Goal: Task Accomplishment & Management: Use online tool/utility

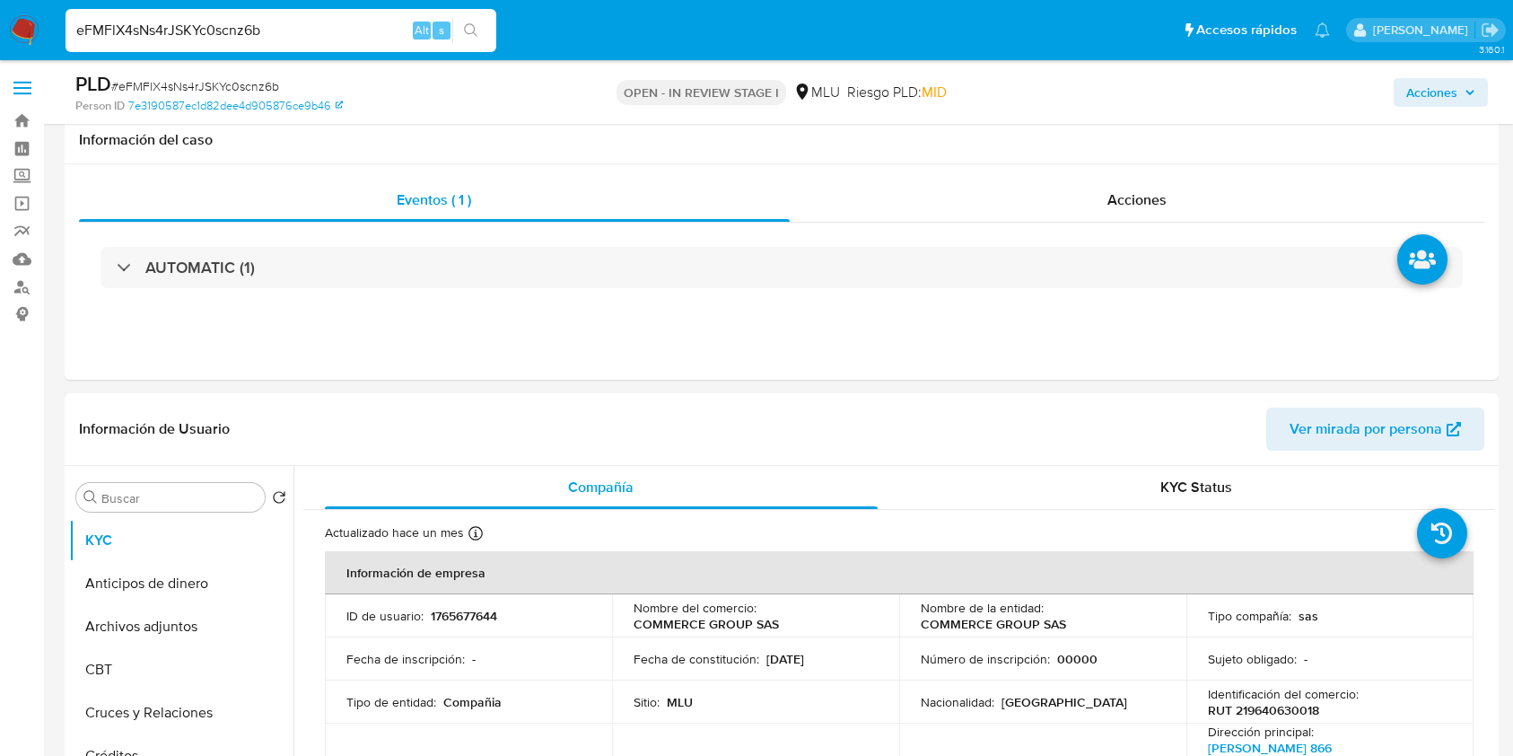
select select "10"
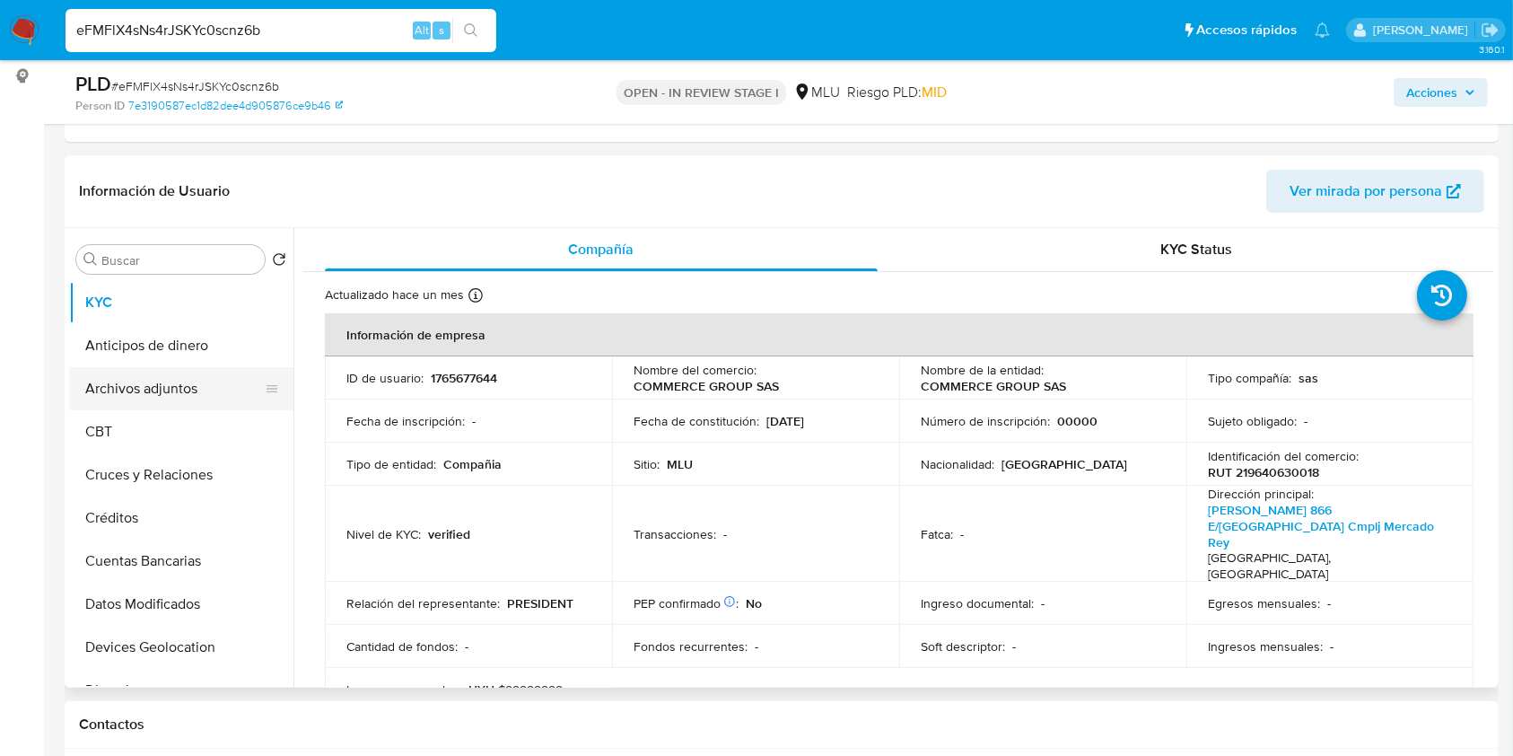
click at [171, 382] on button "Archivos adjuntos" at bounding box center [174, 388] width 210 height 43
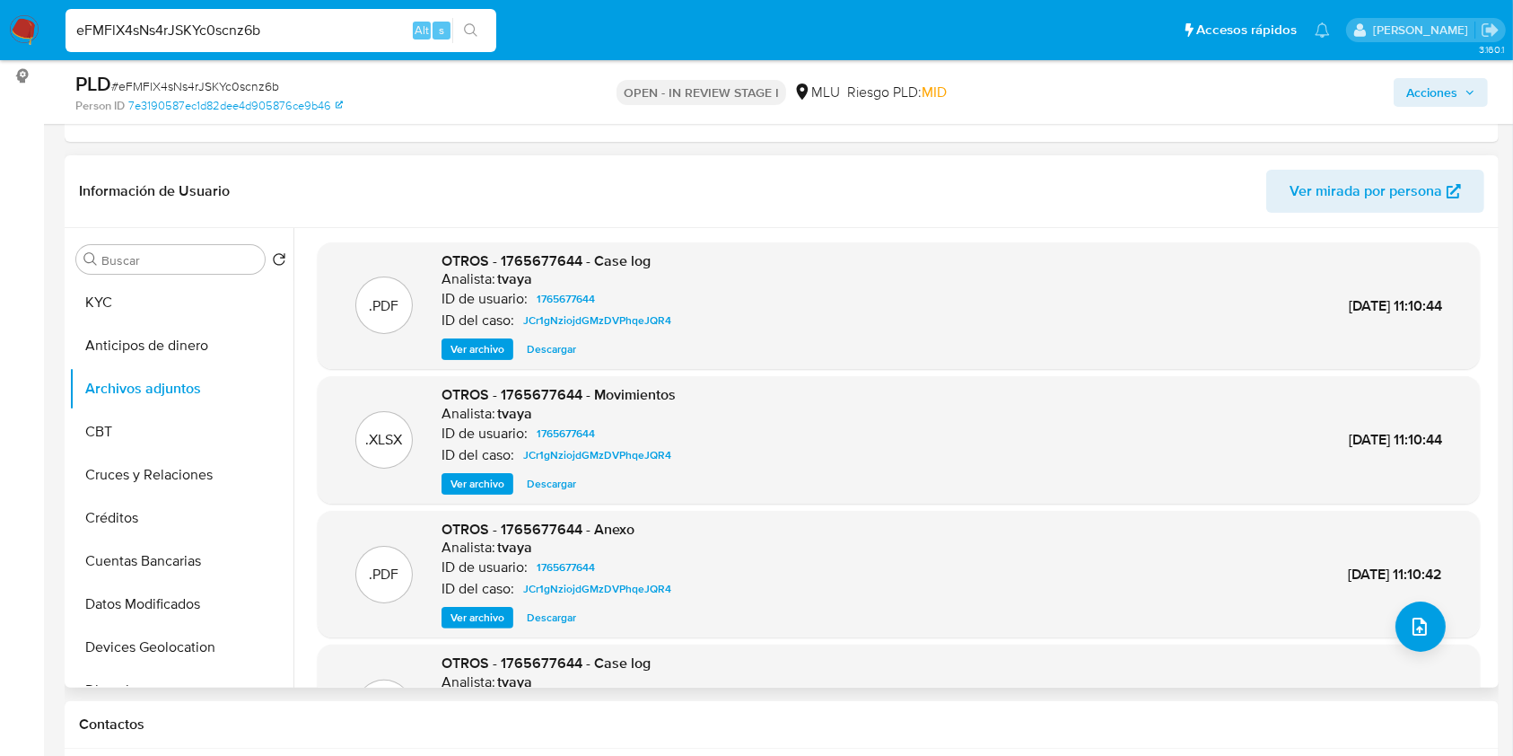
click at [476, 335] on div "OTROS - 1765677644 - Case log Analista: tvaya ID de usuario: 1765677644 ID del …" at bounding box center [560, 305] width 237 height 109
click at [481, 352] on span "Ver archivo" at bounding box center [478, 349] width 54 height 18
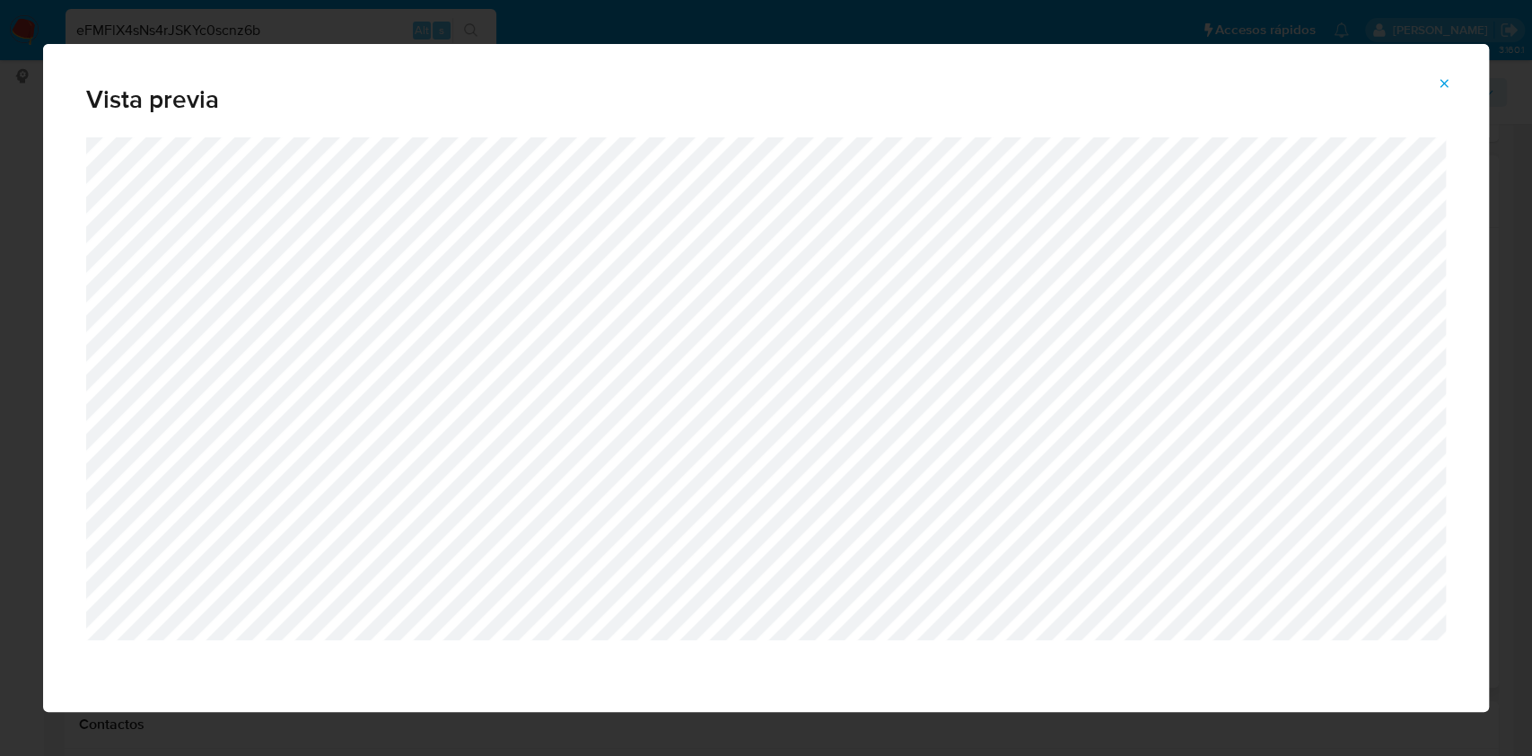
click at [1432, 83] on button "Attachment preview" at bounding box center [1443, 83] width 39 height 29
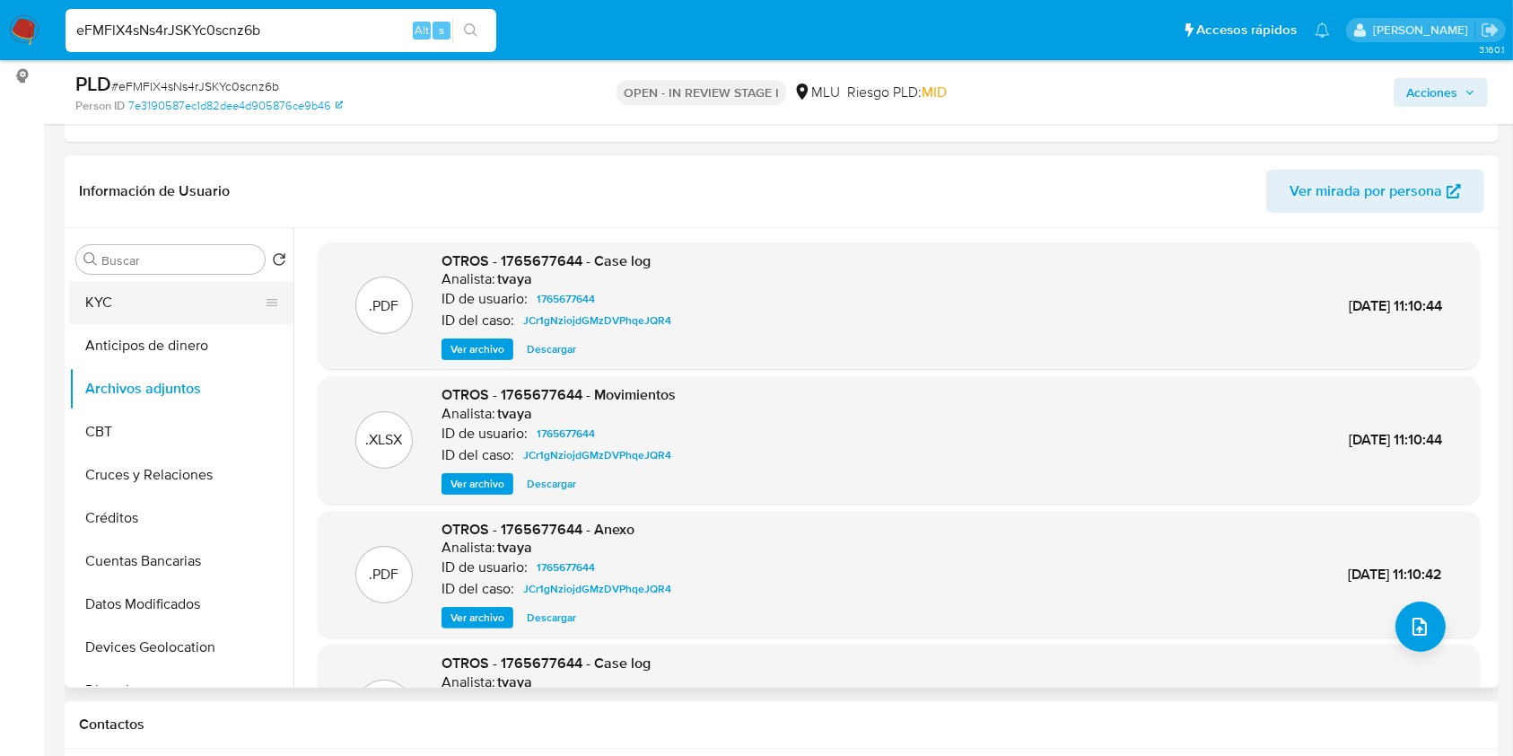
click at [168, 295] on button "KYC" at bounding box center [174, 302] width 210 height 43
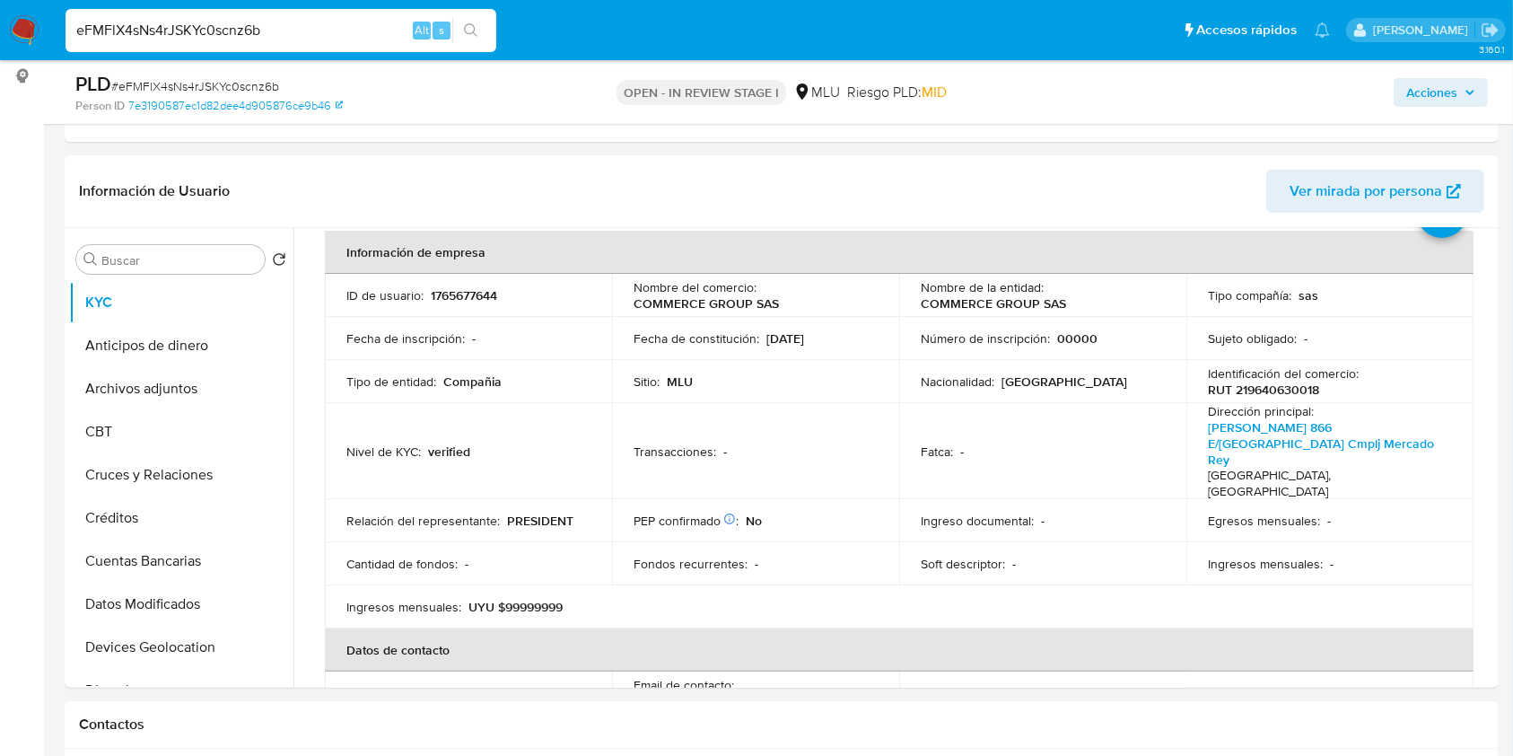
scroll to position [93, 0]
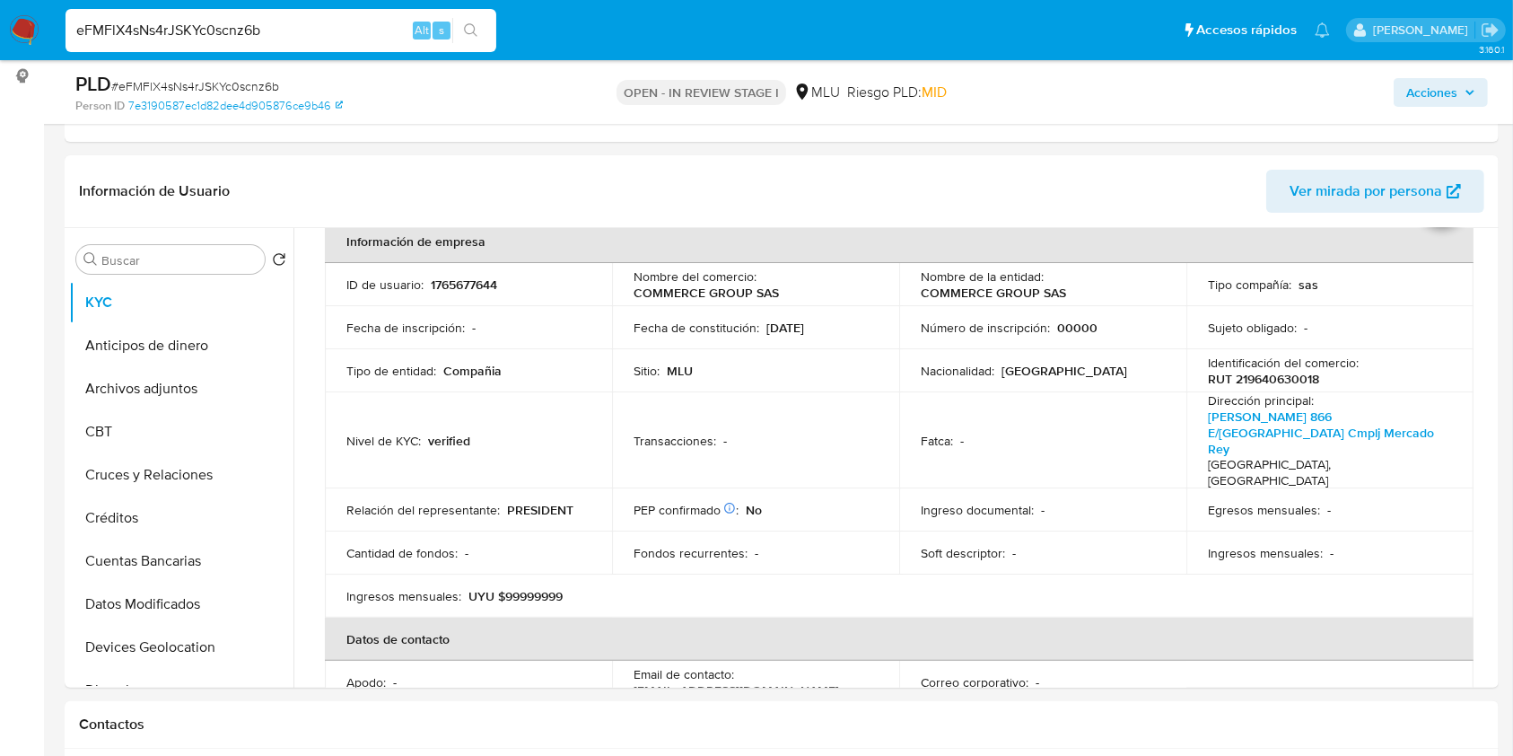
drag, startPoint x: 1493, startPoint y: 334, endPoint x: 1488, endPoint y: 617, distance: 283.7
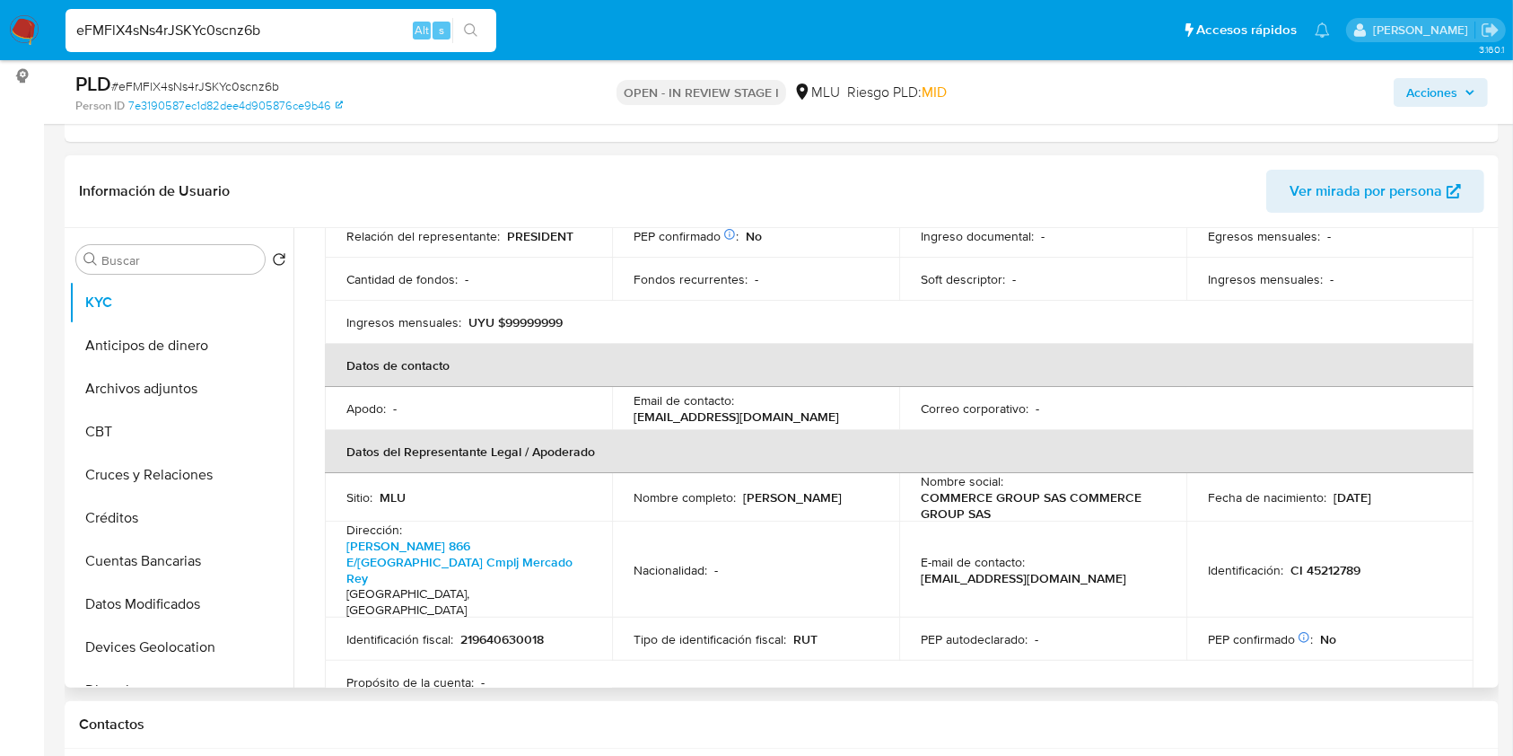
scroll to position [363, 0]
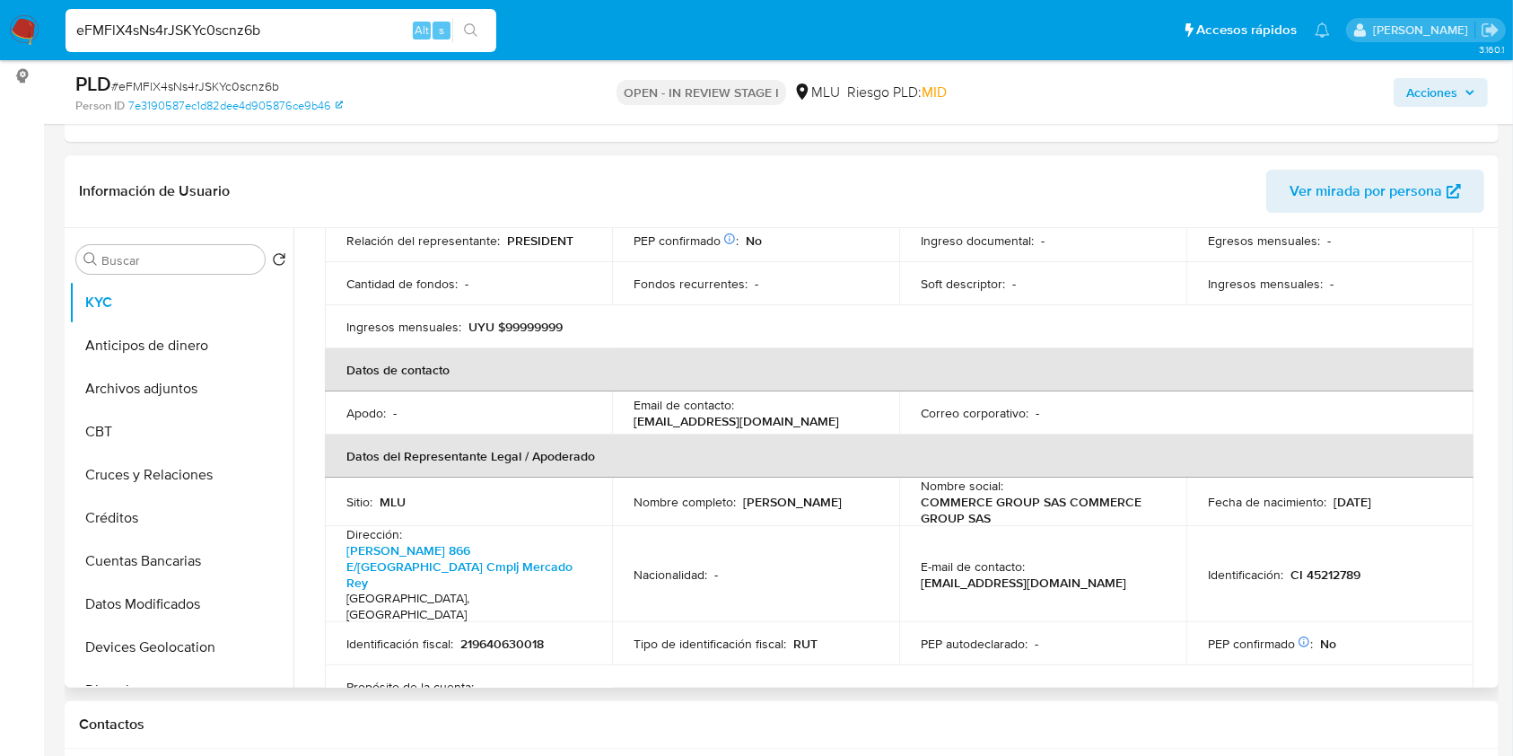
click at [1120, 276] on div "Soft descriptor : -" at bounding box center [1043, 284] width 244 height 16
click at [185, 386] on button "Archivos adjuntos" at bounding box center [174, 388] width 210 height 43
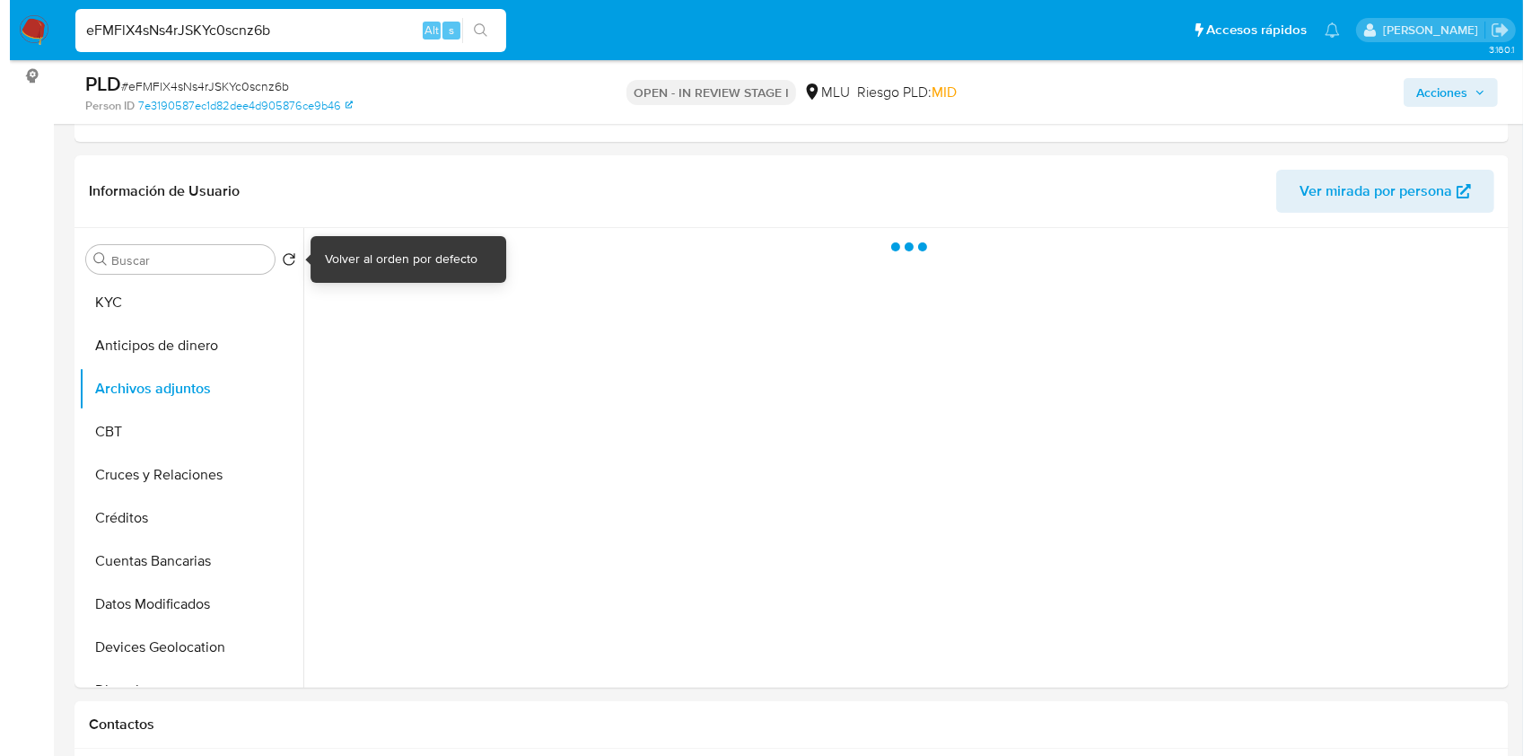
scroll to position [0, 0]
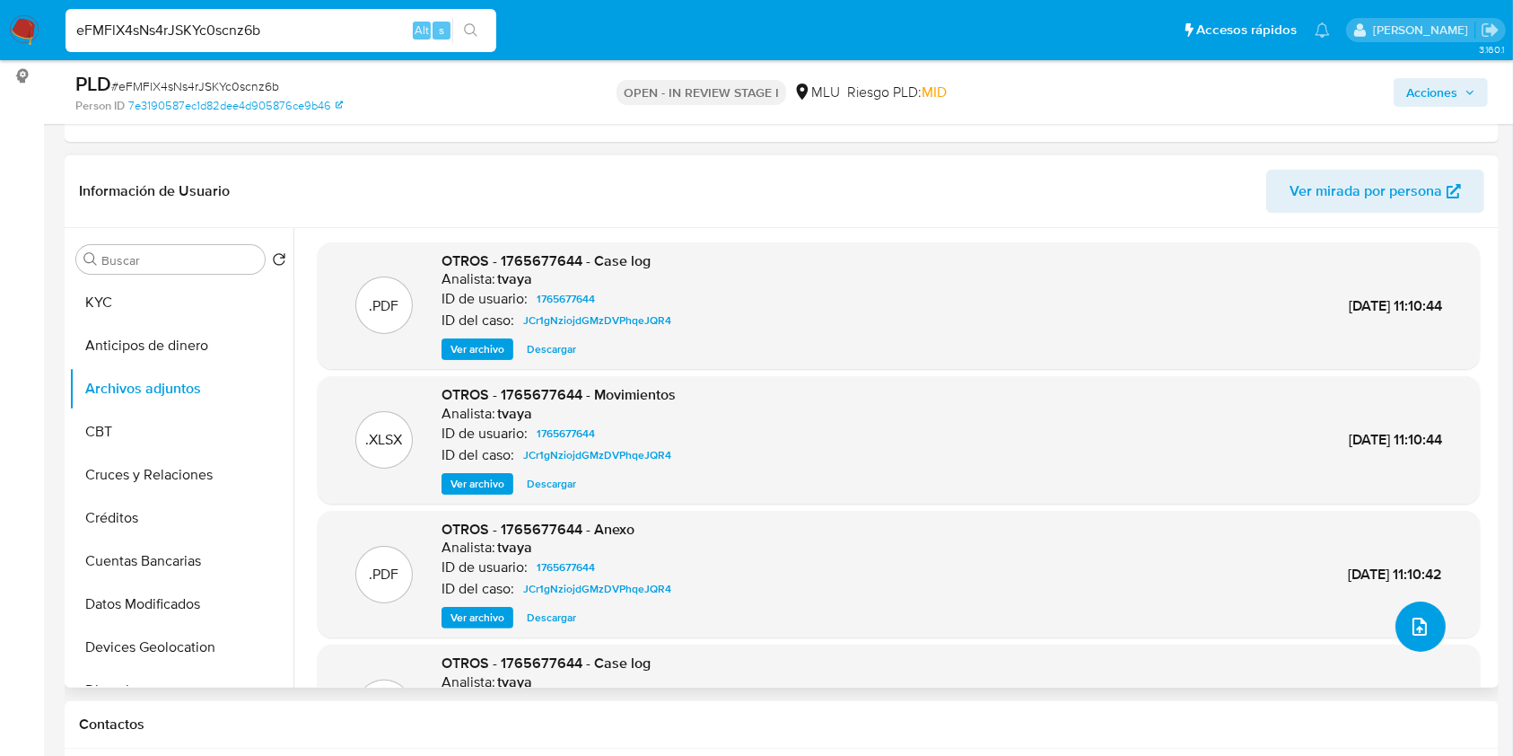
click at [1414, 616] on icon "upload-file" at bounding box center [1420, 627] width 22 height 22
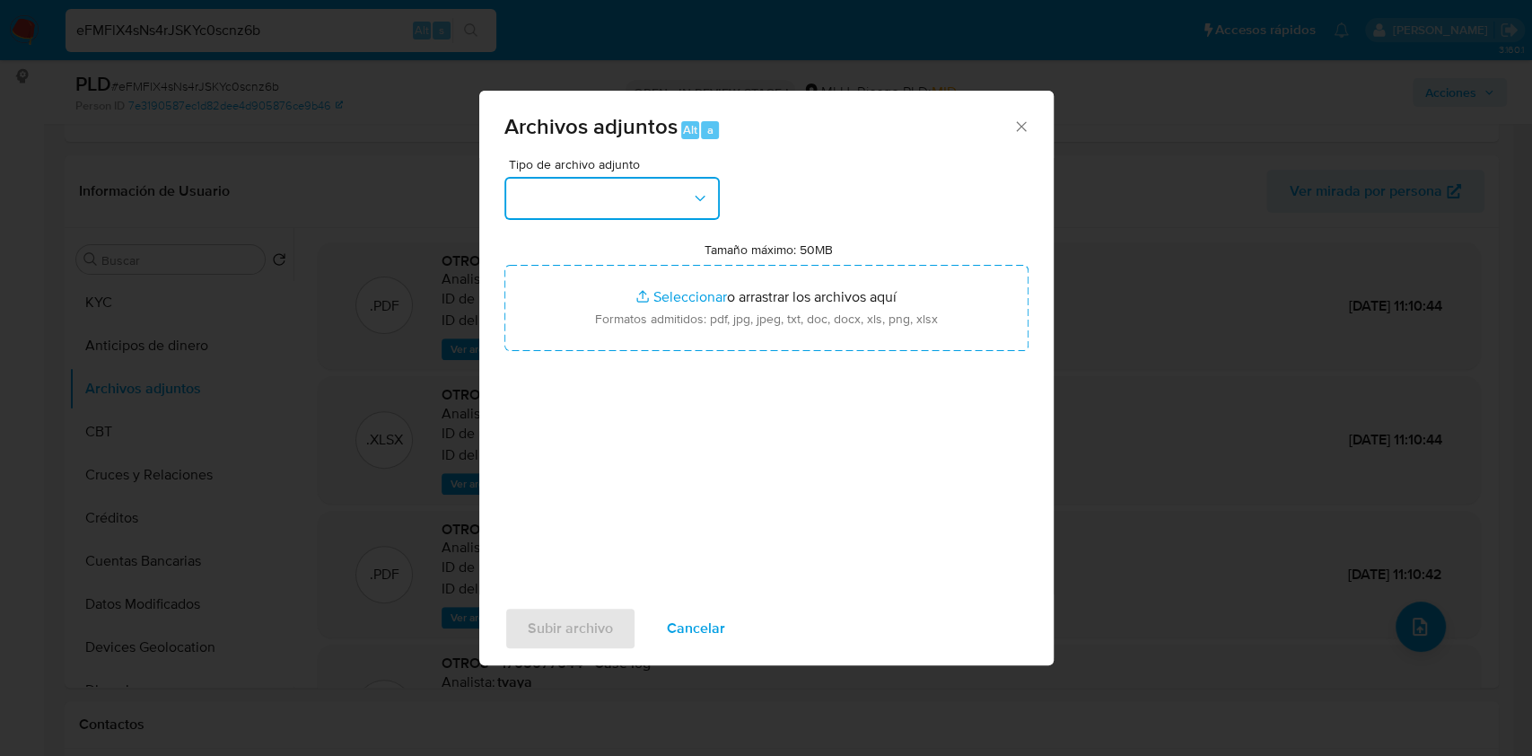
click at [627, 190] on button "button" at bounding box center [611, 198] width 215 height 43
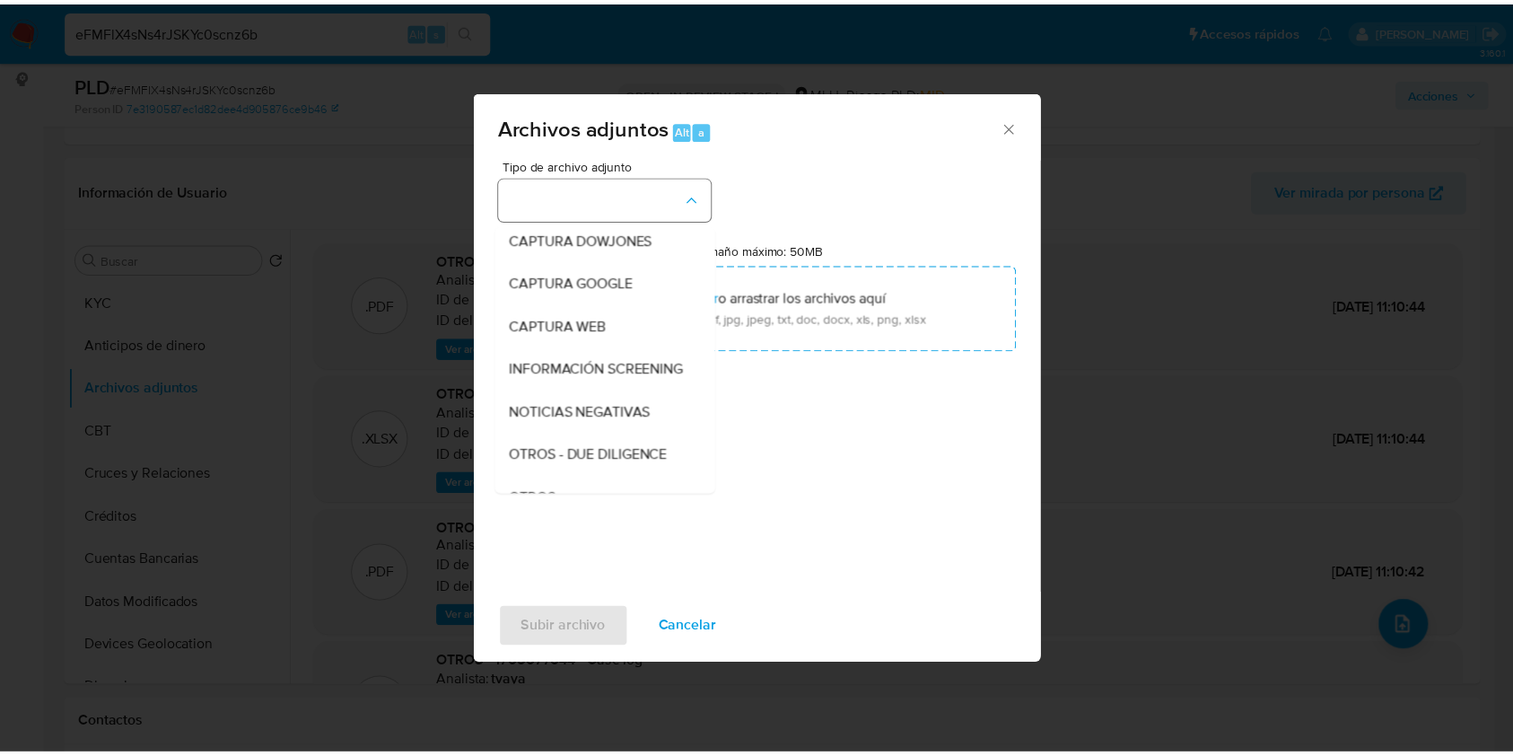
scroll to position [93, 0]
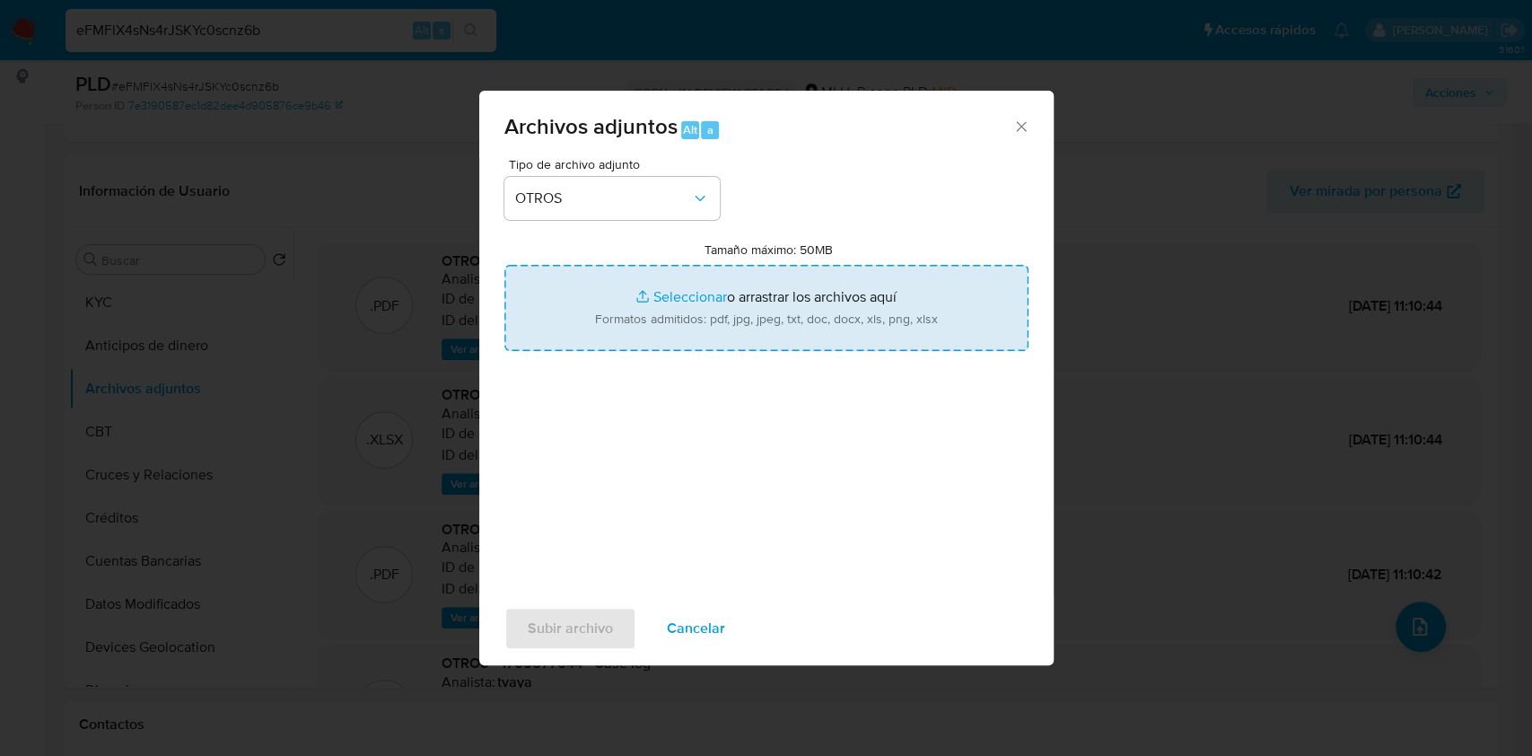
type input "C:\fakepath\Case Log 1765677644 - 10_09_2025.pdf"
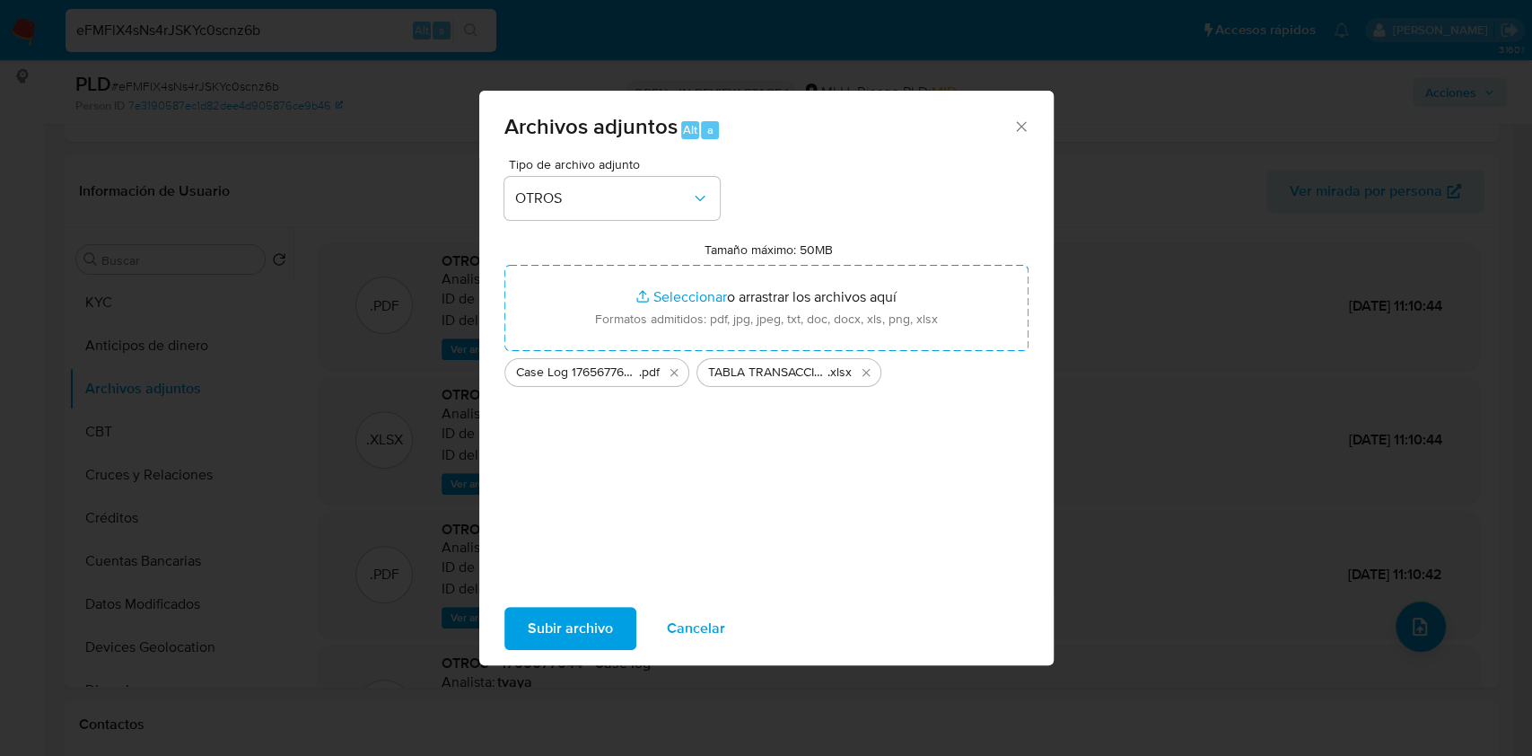
click at [567, 639] on span "Subir archivo" at bounding box center [570, 628] width 85 height 39
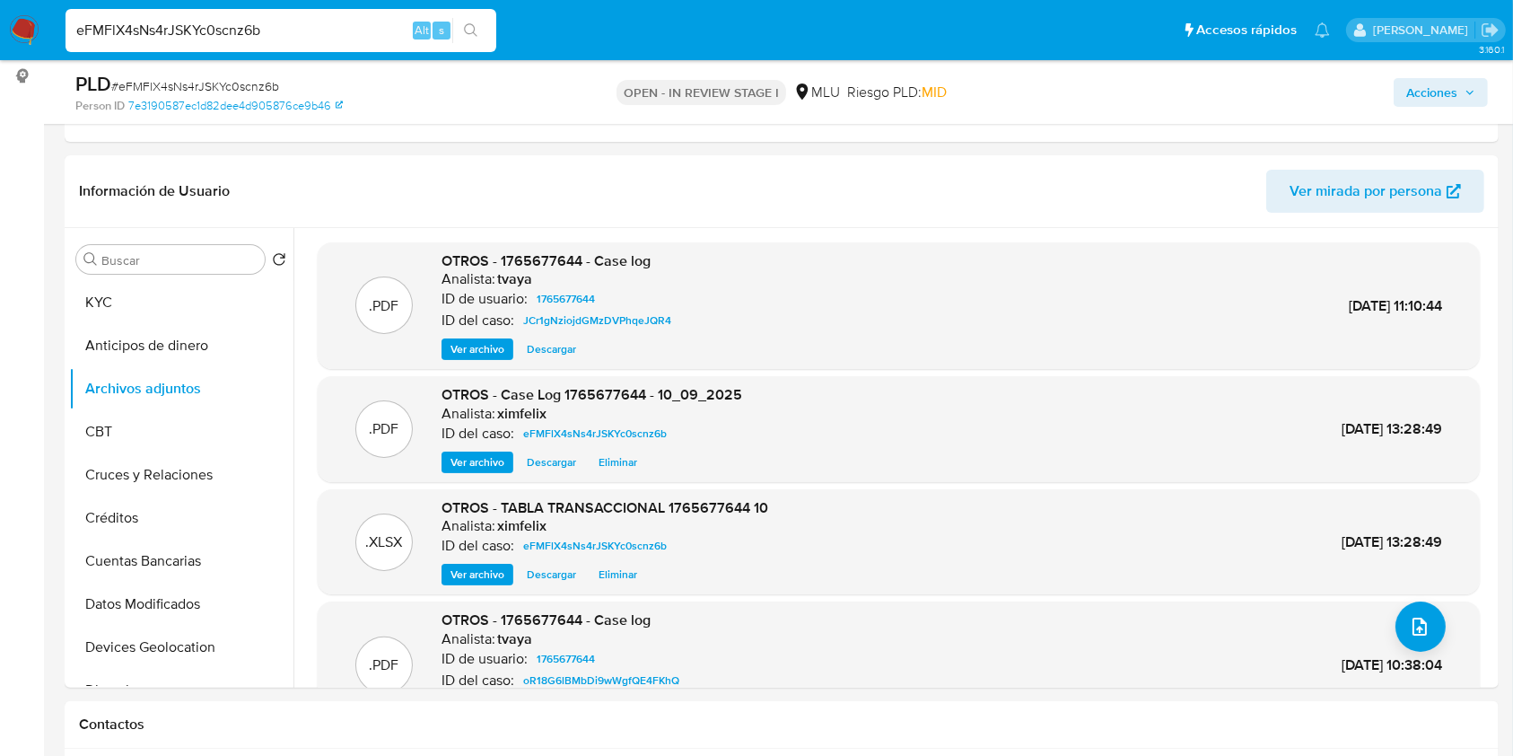
click at [1481, 92] on button "Acciones" at bounding box center [1441, 92] width 94 height 29
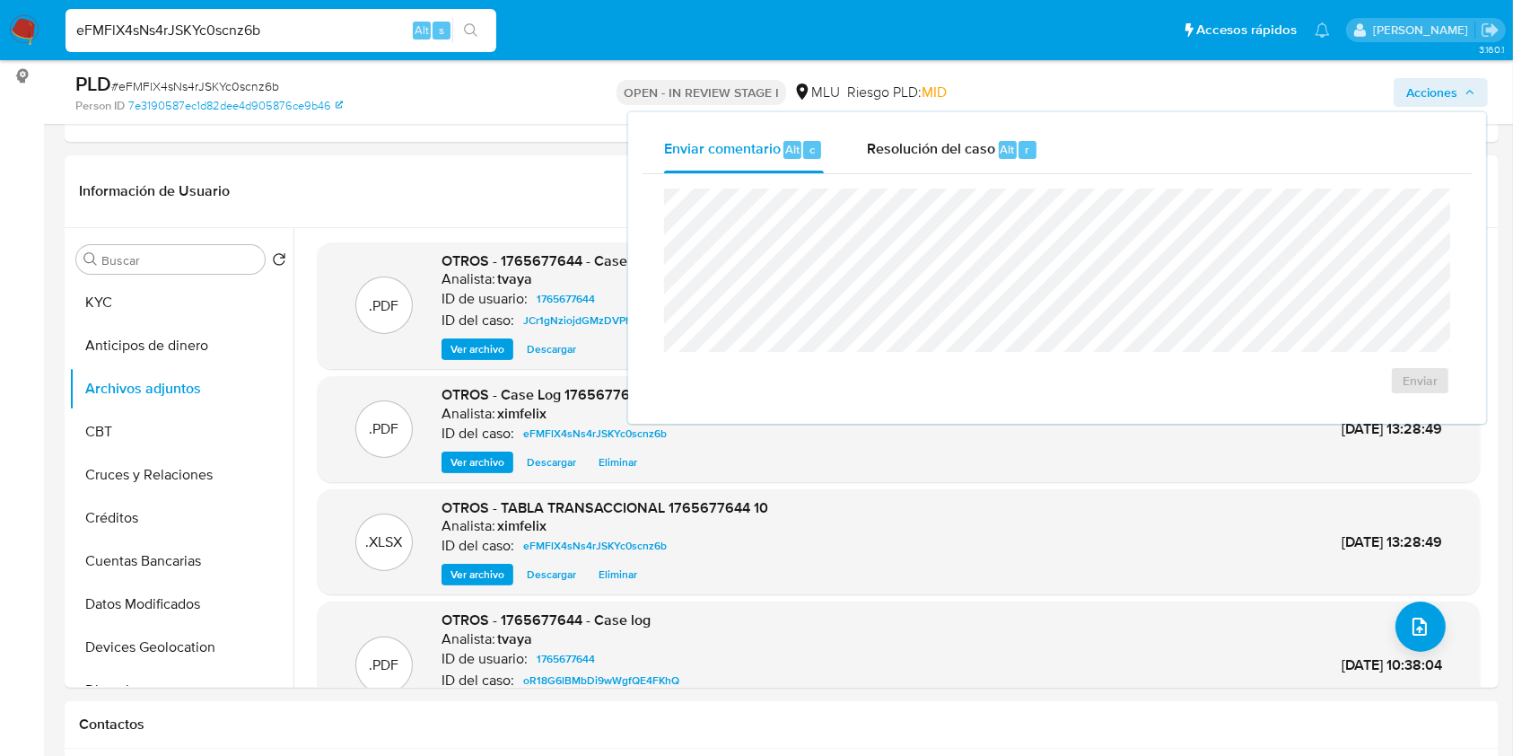
click at [999, 174] on div "Enviar" at bounding box center [1057, 291] width 829 height 235
click at [955, 140] on span "Resolución del caso" at bounding box center [931, 148] width 128 height 21
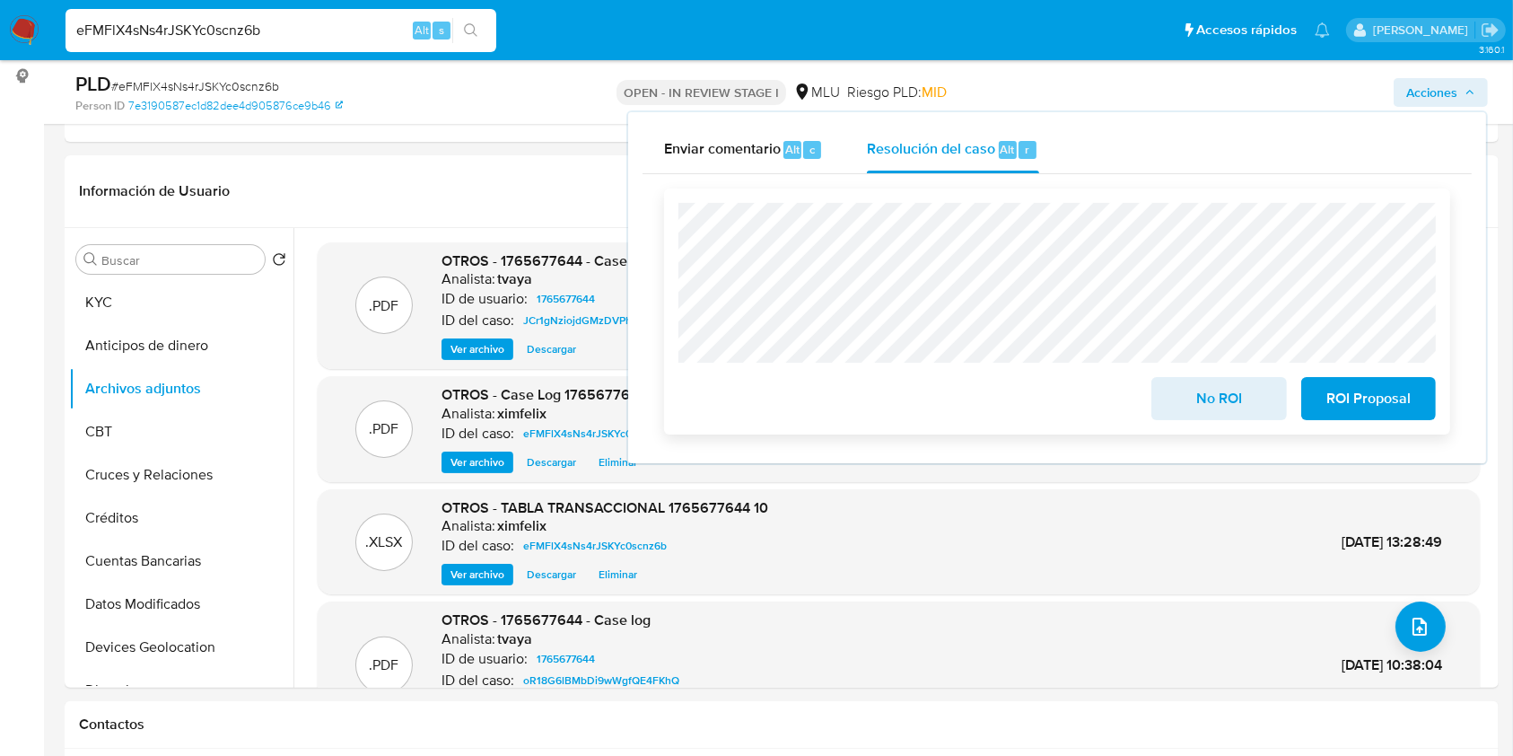
click at [1206, 405] on span "No ROI" at bounding box center [1219, 398] width 88 height 39
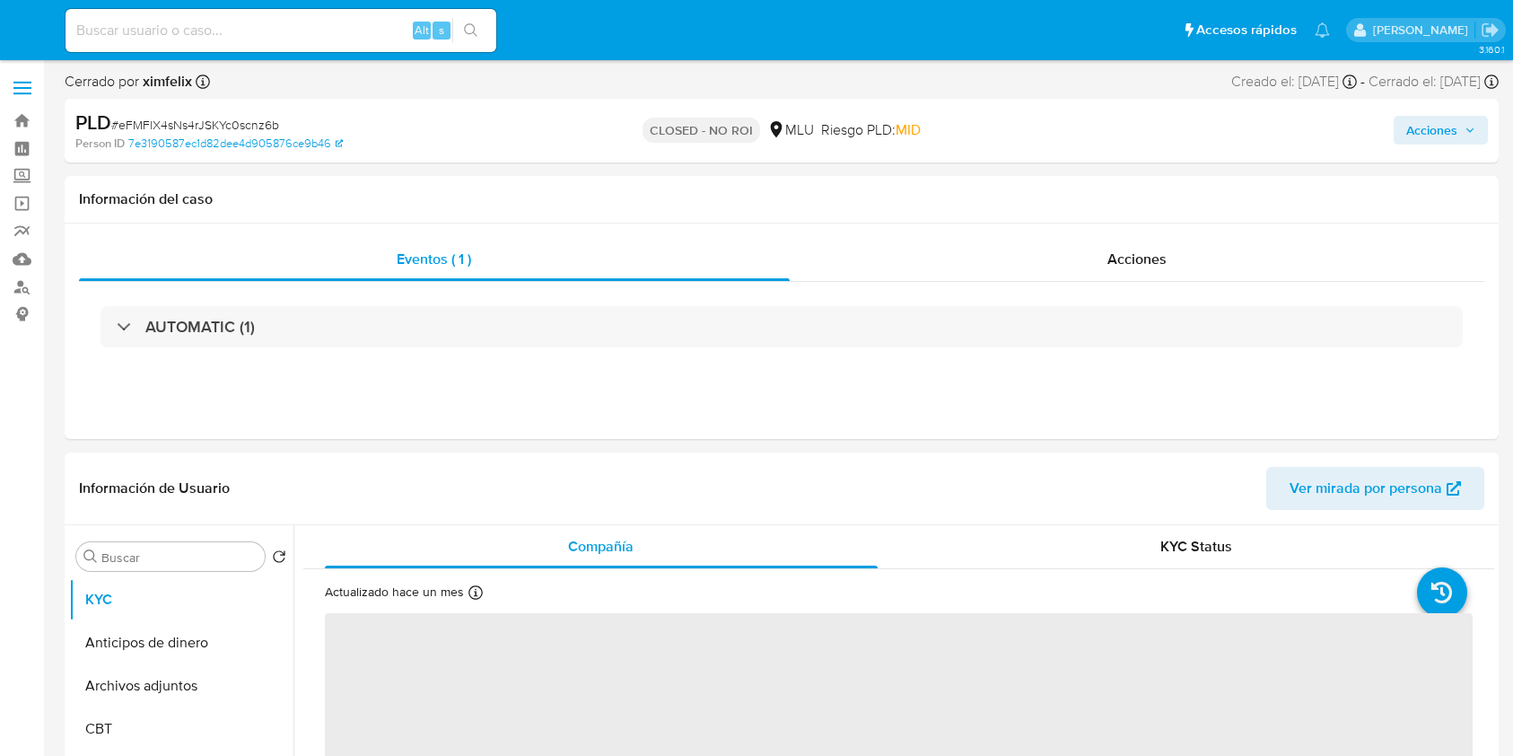
select select "10"
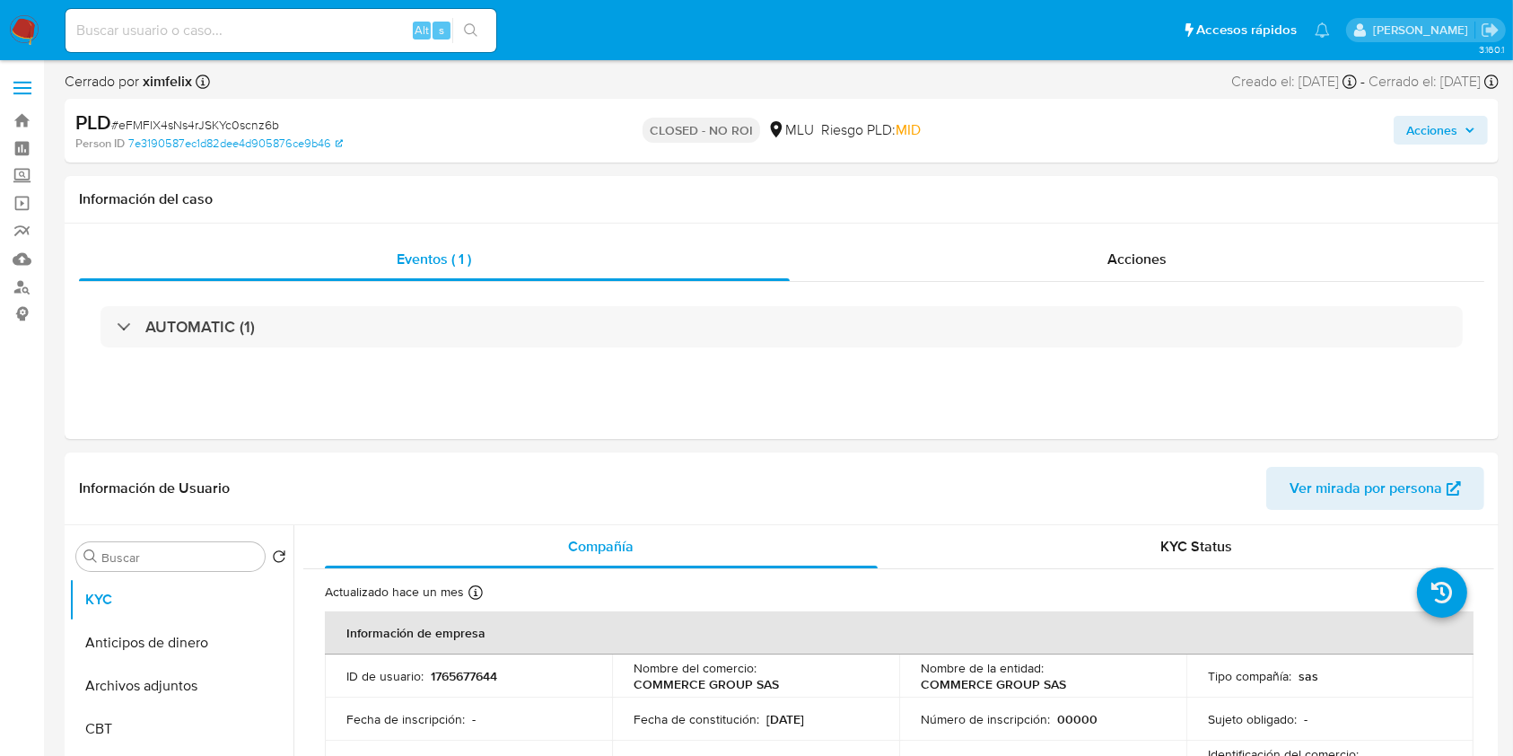
click at [328, 22] on input at bounding box center [281, 30] width 431 height 23
paste input "zIDpgx9YJYnYwKiODiiuSXon"
type input "zIDpgx9YJYnYwKiODiiuSXon"
click at [473, 40] on button "search-icon" at bounding box center [470, 30] width 37 height 25
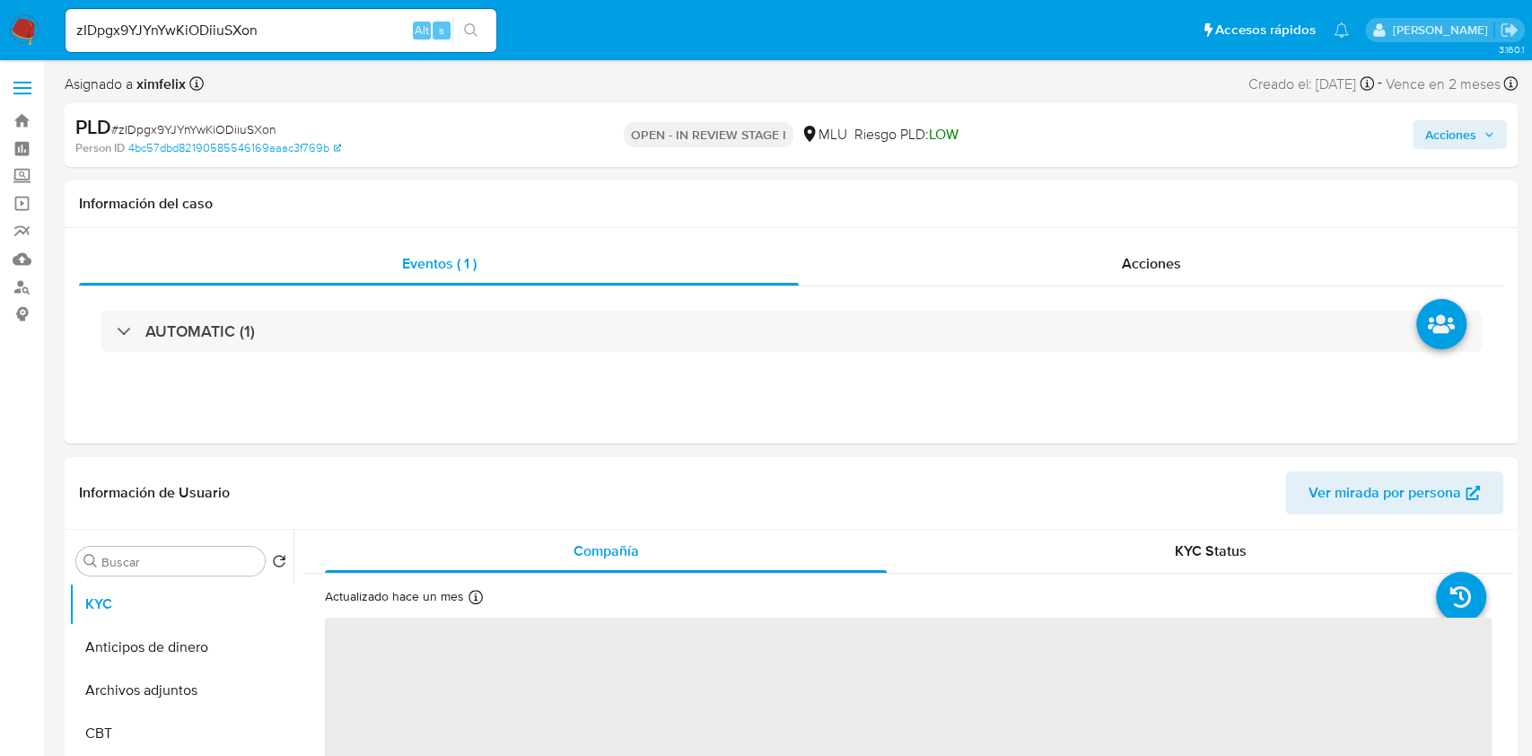
select select "10"
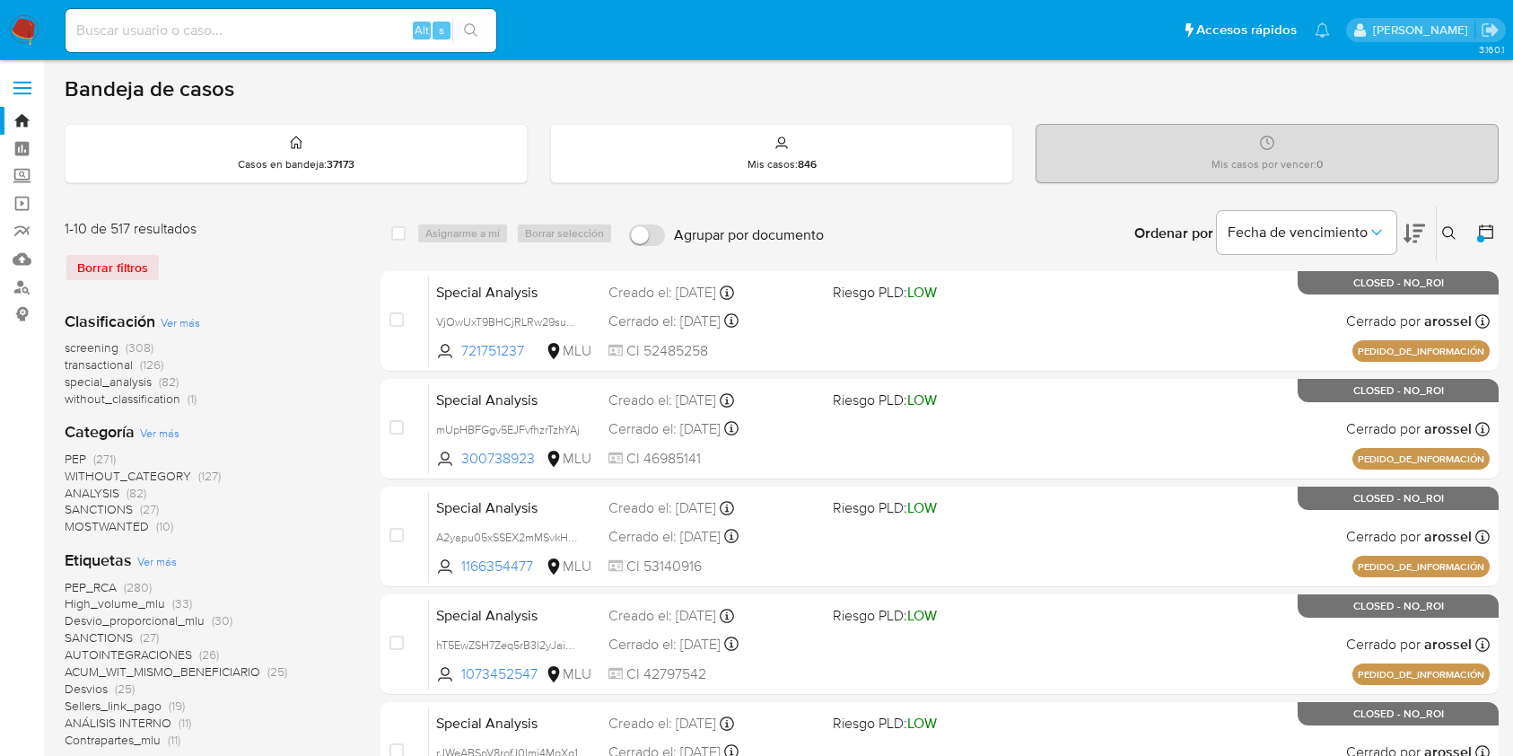
scroll to position [3, 0]
